Goal: Information Seeking & Learning: Compare options

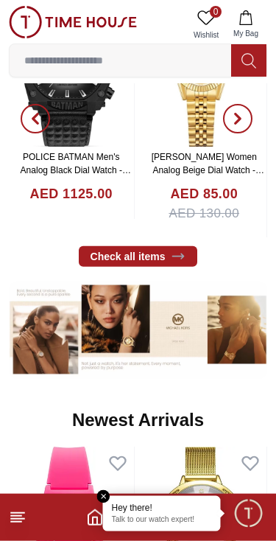
scroll to position [405, 0]
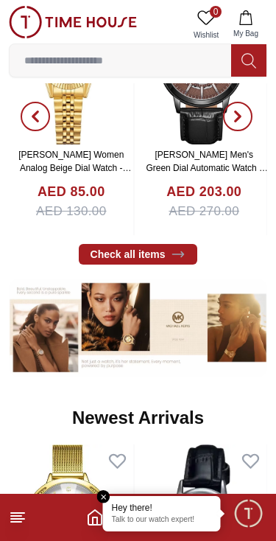
click at [217, 310] on img at bounding box center [138, 327] width 259 height 97
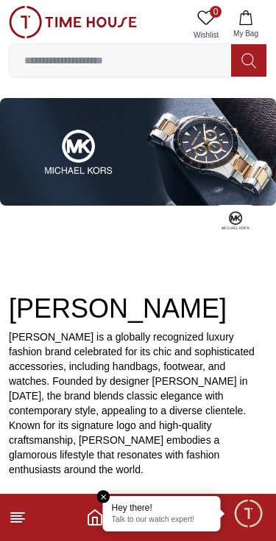
click at [24, 517] on icon at bounding box center [18, 518] width 18 height 18
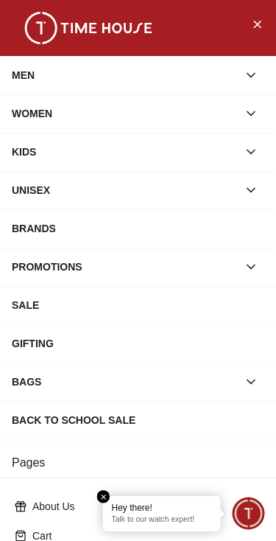
click at [167, 70] on div "MEN" at bounding box center [125, 75] width 226 height 27
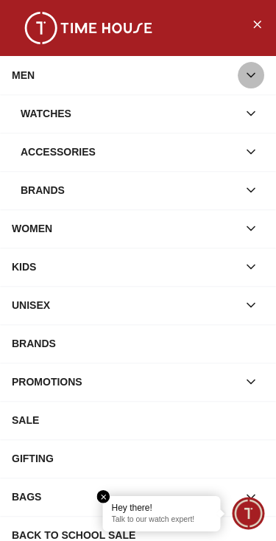
click at [252, 71] on icon "button" at bounding box center [251, 75] width 15 height 15
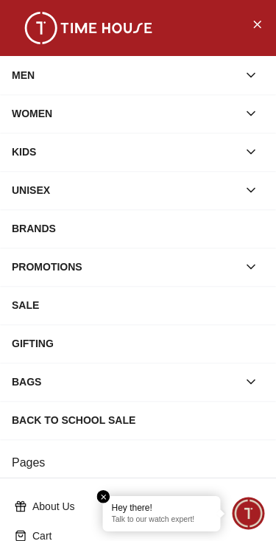
click at [243, 66] on button "button" at bounding box center [251, 75] width 27 height 27
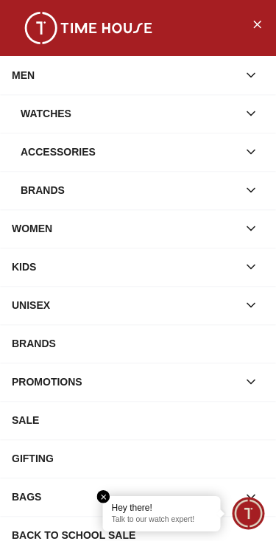
click at [156, 105] on div "Watches" at bounding box center [129, 113] width 217 height 27
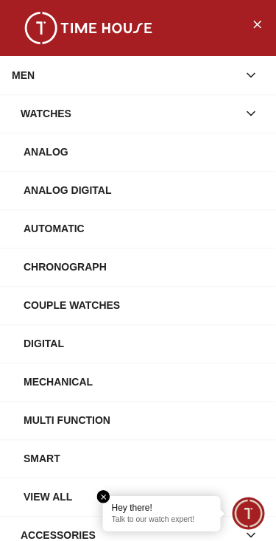
click at [180, 111] on div "Watches" at bounding box center [129, 113] width 217 height 27
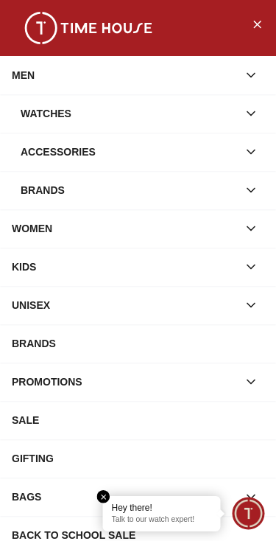
click at [38, 74] on div "MEN" at bounding box center [125, 75] width 226 height 27
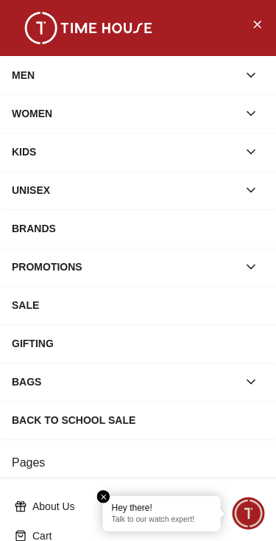
click at [86, 111] on div "WOMEN" at bounding box center [125, 113] width 226 height 27
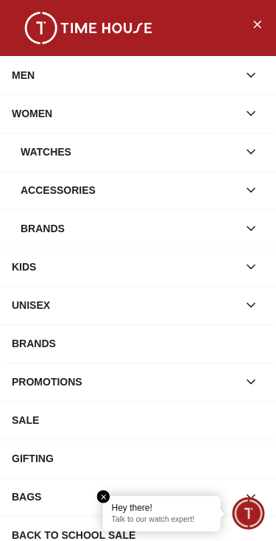
click at [148, 74] on div "MEN" at bounding box center [125, 75] width 226 height 27
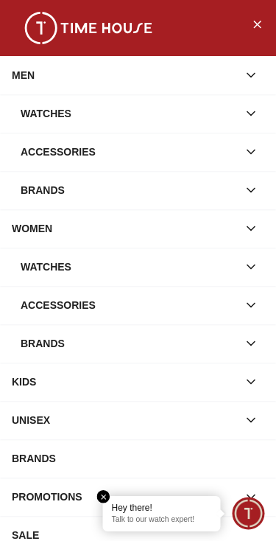
click at [137, 115] on div "Watches" at bounding box center [129, 113] width 217 height 27
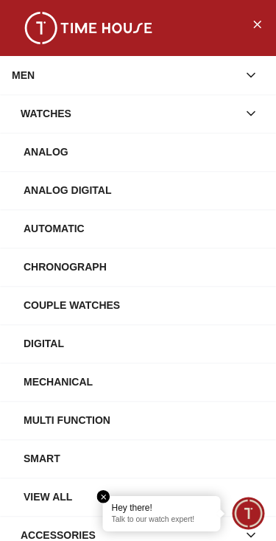
click at [207, 227] on div "Automatic" at bounding box center [144, 228] width 241 height 27
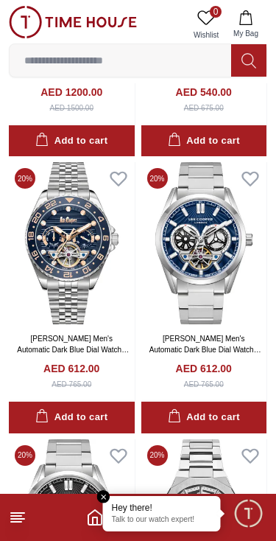
scroll to position [820, 0]
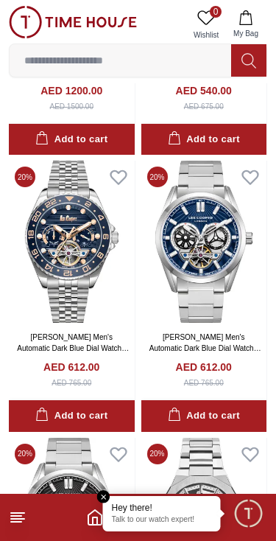
click at [14, 523] on icon at bounding box center [18, 518] width 18 height 18
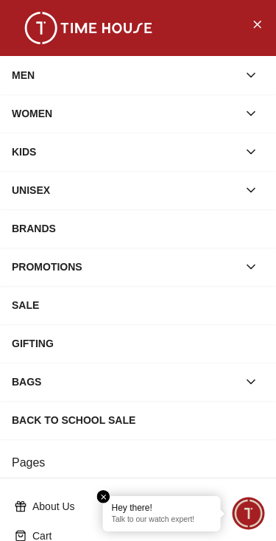
click at [247, 75] on icon "button" at bounding box center [251, 75] width 15 height 15
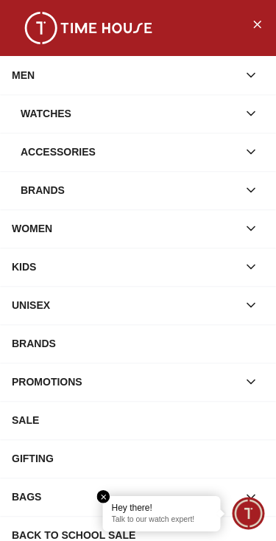
click at [243, 119] on button "button" at bounding box center [251, 113] width 27 height 27
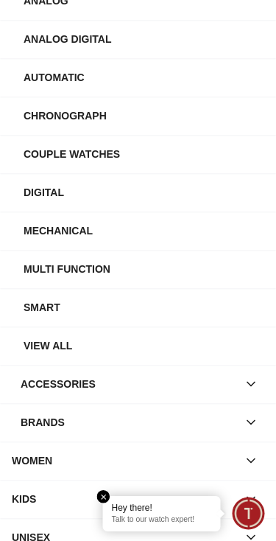
scroll to position [147, 0]
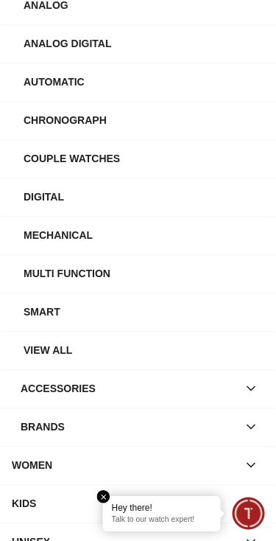
click at [209, 194] on div "Digital" at bounding box center [144, 197] width 241 height 27
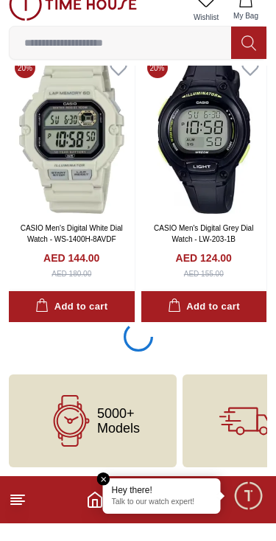
scroll to position [2567, 0]
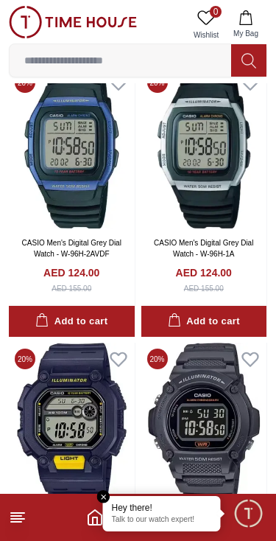
scroll to position [4792, 0]
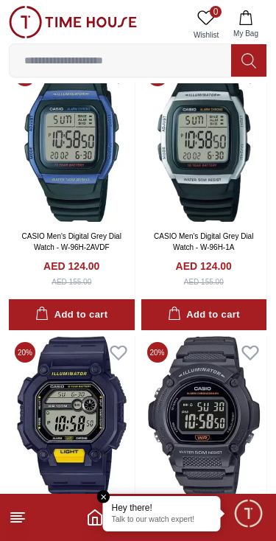
click at [26, 512] on icon at bounding box center [18, 518] width 18 height 18
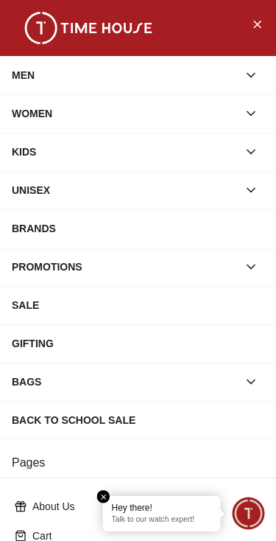
click at [105, 490] on em "Close tooltip" at bounding box center [103, 496] width 13 height 13
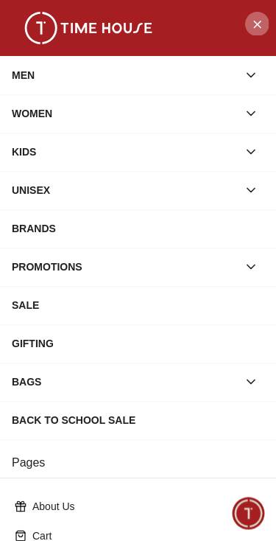
click at [256, 15] on icon "Close Menu" at bounding box center [257, 24] width 12 height 18
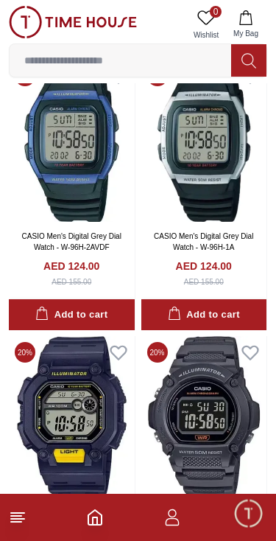
click at [251, 24] on icon "button" at bounding box center [246, 17] width 15 height 15
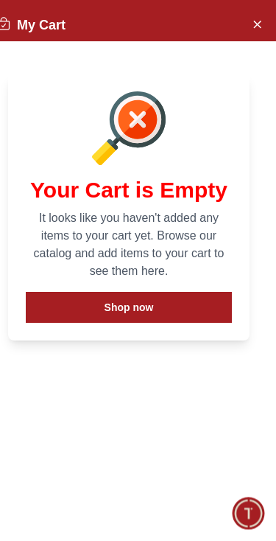
click at [253, 6] on div "My Cart" at bounding box center [129, 20] width 295 height 41
click at [257, 21] on icon "Close Account" at bounding box center [257, 24] width 12 height 18
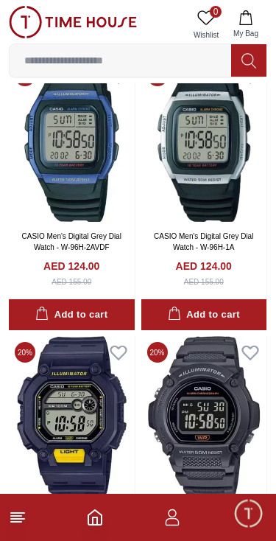
click at [257, 24] on button "My Bag" at bounding box center [246, 25] width 43 height 38
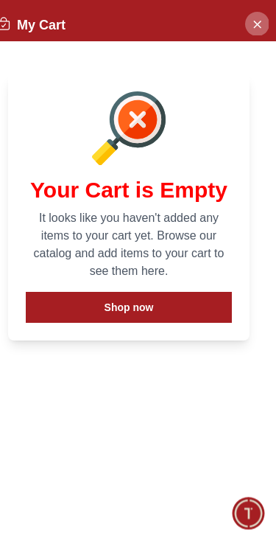
click at [251, 21] on icon "Close Account" at bounding box center [257, 24] width 12 height 18
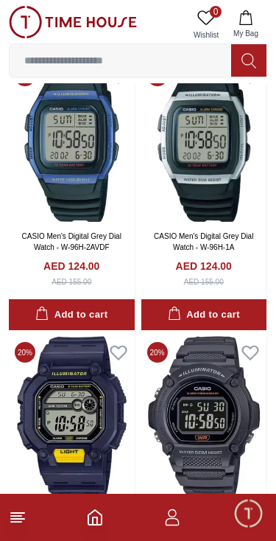
click at [102, 516] on icon "Home" at bounding box center [94, 517] width 13 height 15
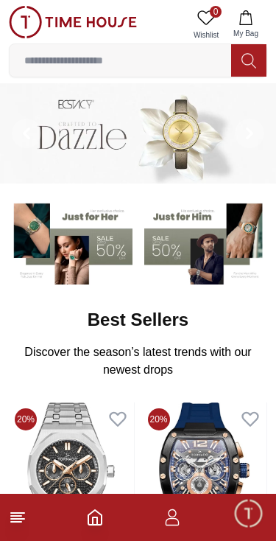
click at [97, 517] on polyline "Home" at bounding box center [95, 520] width 4 height 7
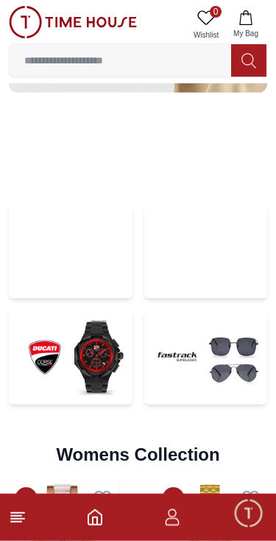
scroll to position [2783, 0]
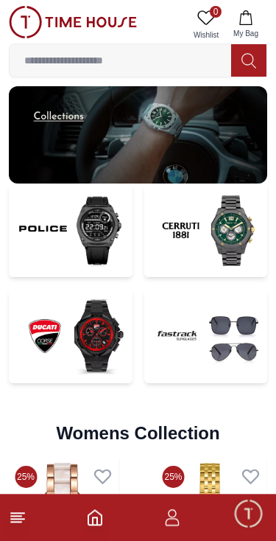
click at [233, 250] on img at bounding box center [206, 231] width 124 height 94
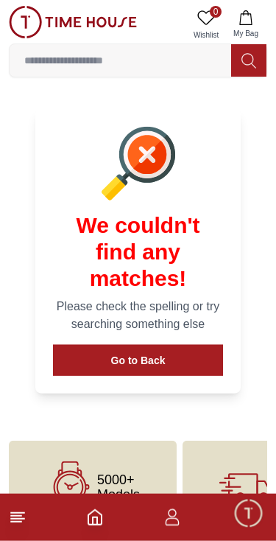
scroll to position [491, 0]
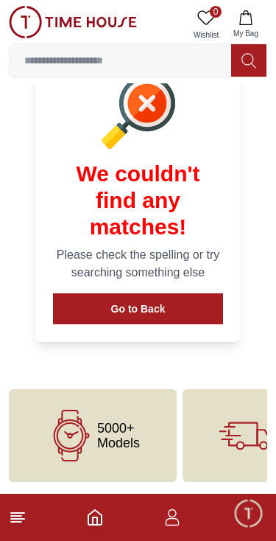
click at [199, 303] on button "Go to Back" at bounding box center [138, 308] width 170 height 31
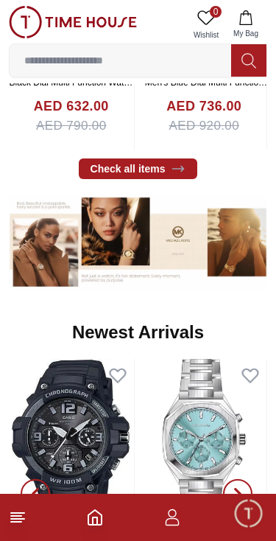
scroll to position [2783, 0]
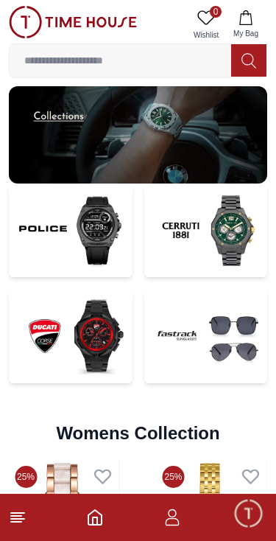
click at [237, 233] on img at bounding box center [206, 231] width 124 height 94
